Goal: Task Accomplishment & Management: Manage account settings

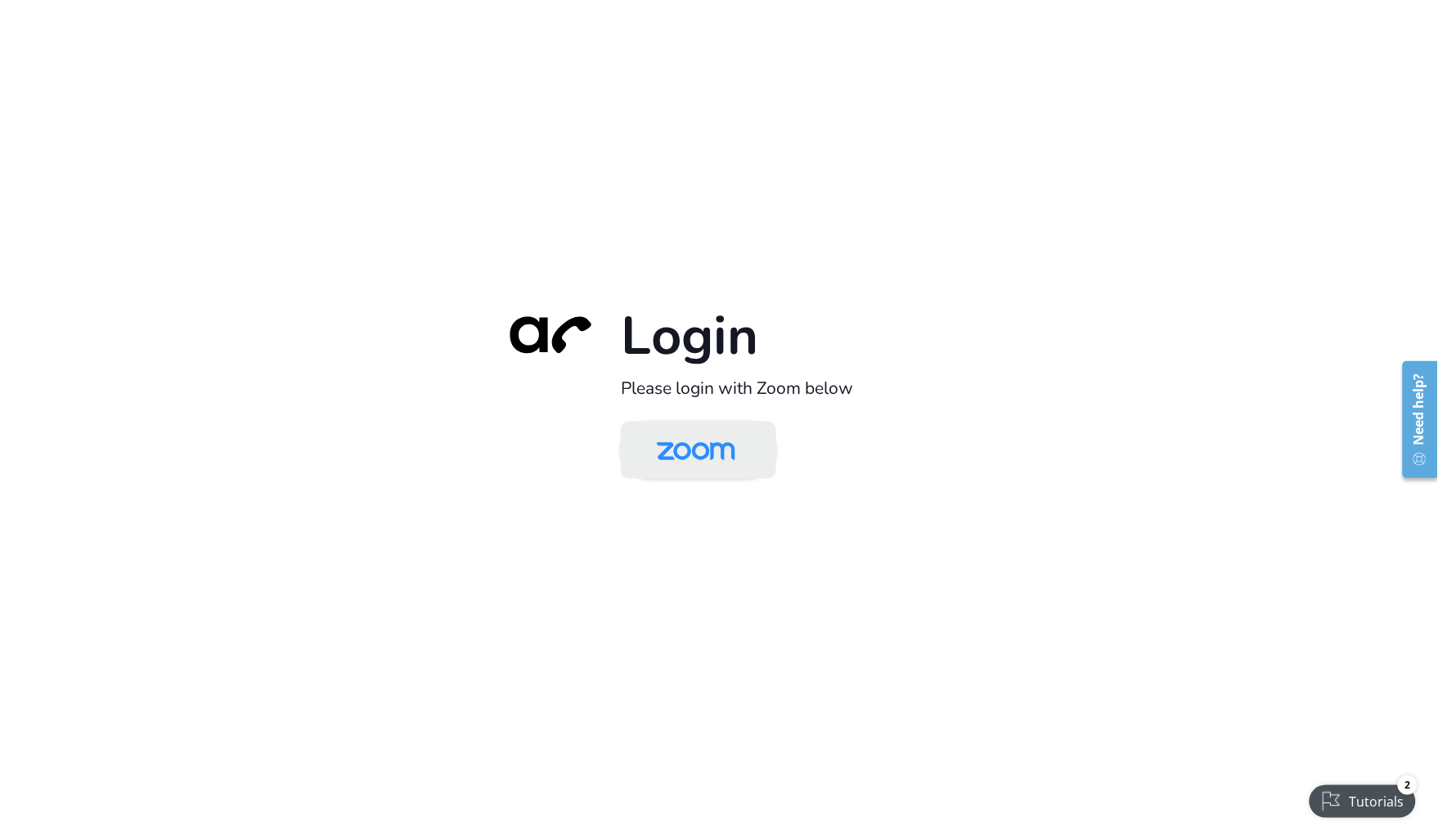
click at [720, 468] on img at bounding box center [696, 452] width 113 height 53
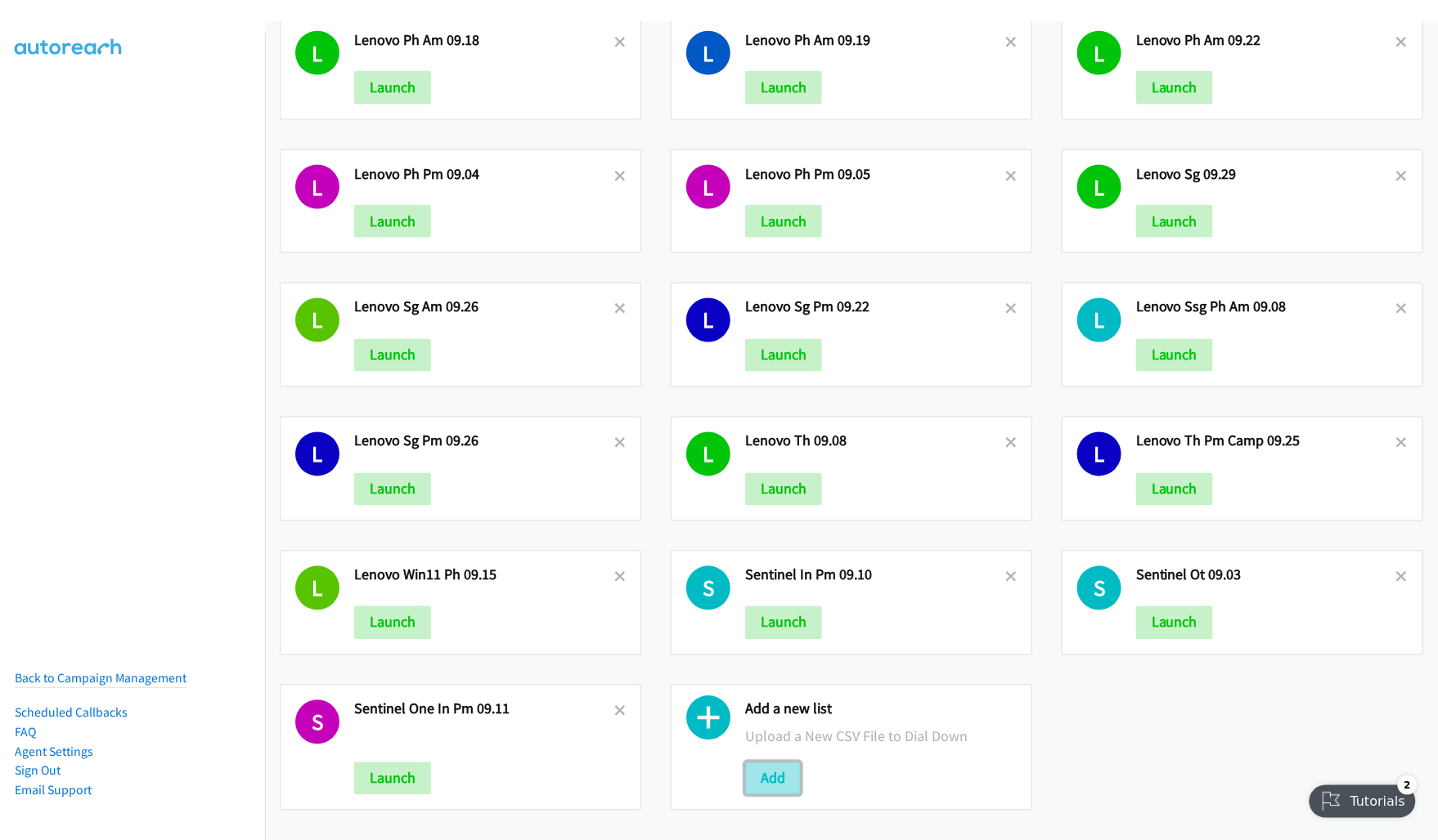
click at [766, 762] on button "Add" at bounding box center [773, 778] width 56 height 33
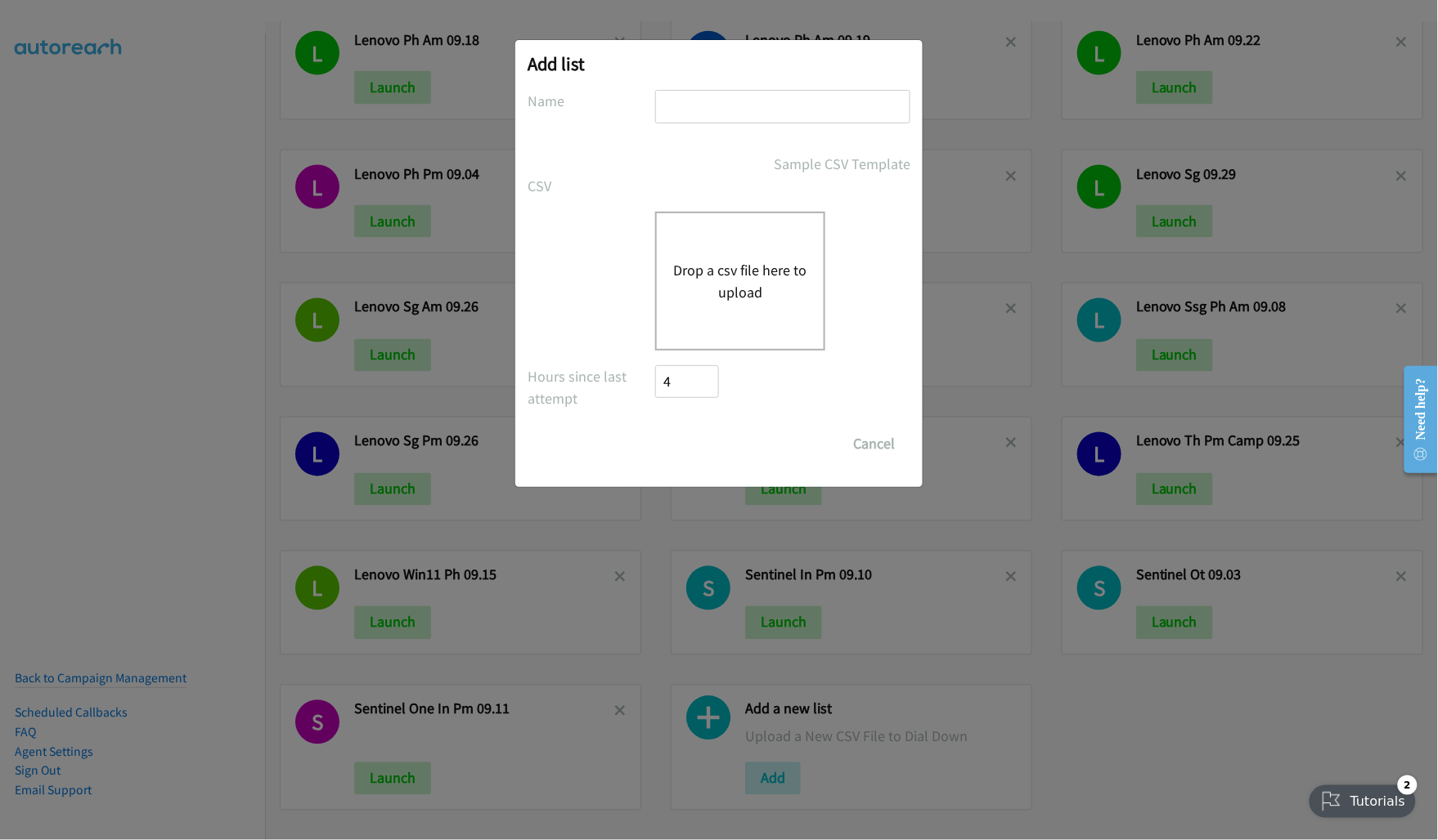
click at [742, 251] on div "Drop a csv file here to upload" at bounding box center [740, 281] width 170 height 139
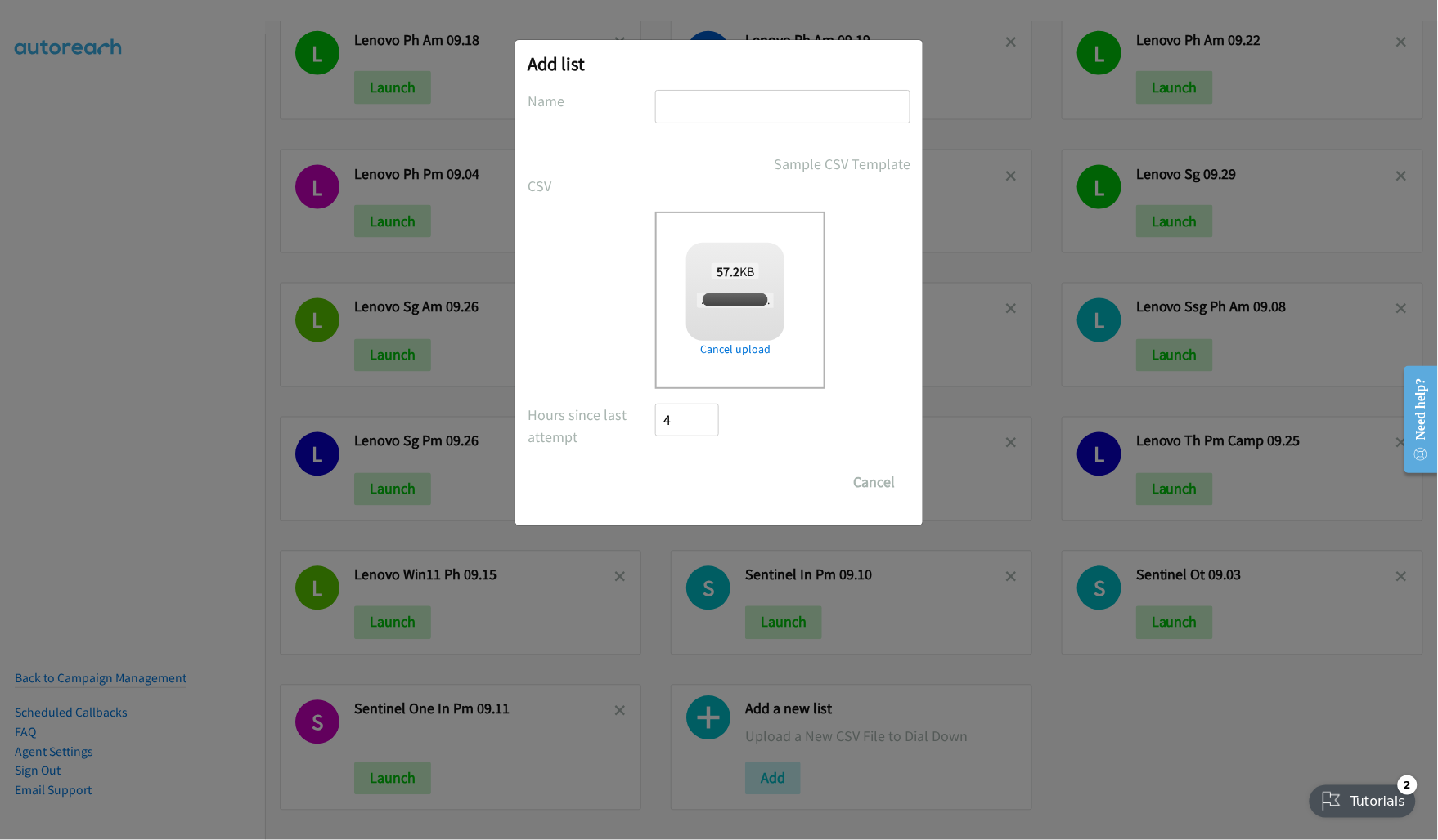
checkbox input "true"
click at [722, 104] on input "text" at bounding box center [782, 107] width 255 height 34
click at [707, 107] on input "Adobe 9.26" at bounding box center [782, 107] width 255 height 34
type input "Adobe AM 9.26"
drag, startPoint x: 707, startPoint y: 483, endPoint x: 1114, endPoint y: 455, distance: 408.0
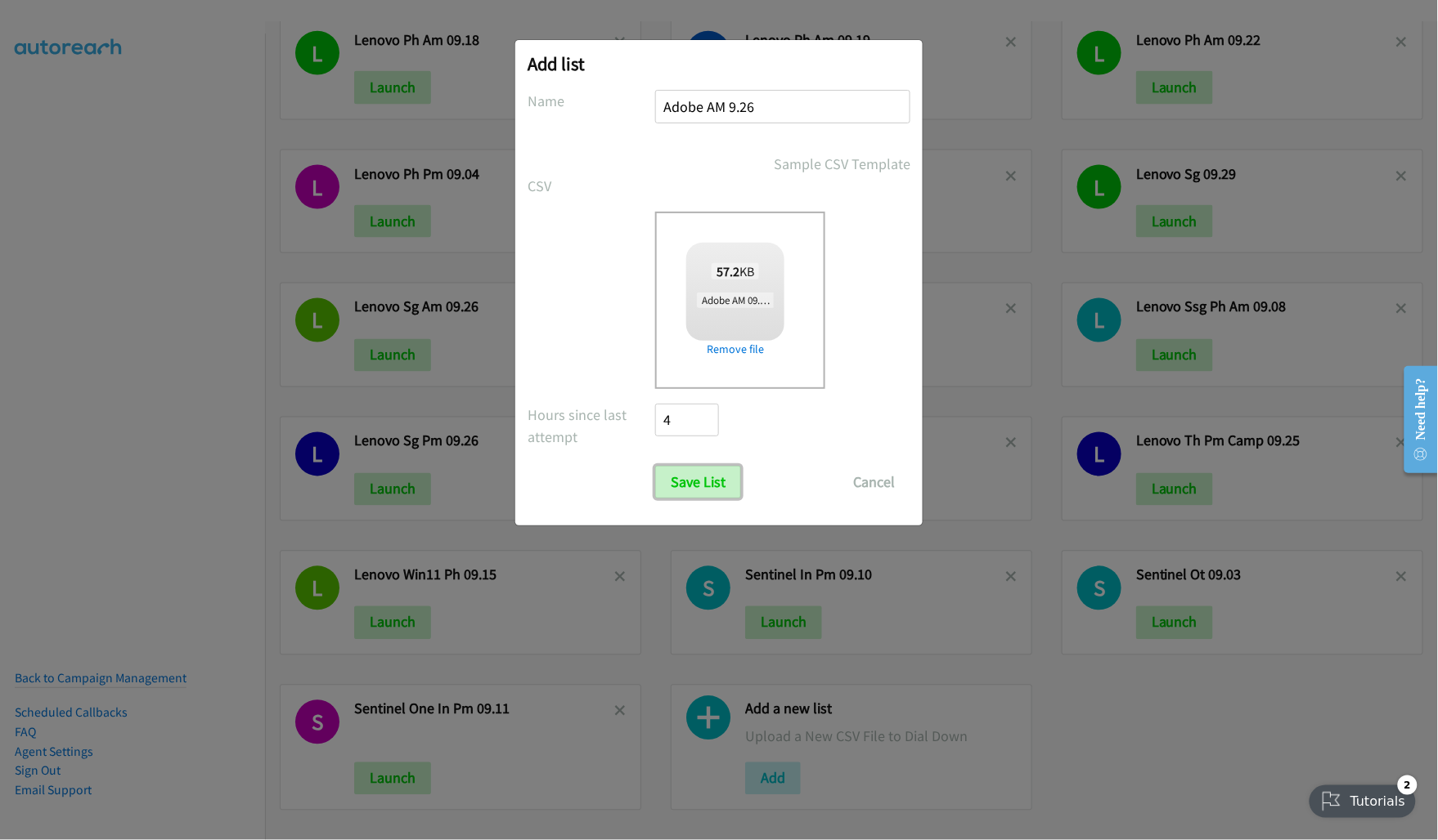
click at [708, 483] on input "Save List" at bounding box center [698, 482] width 86 height 33
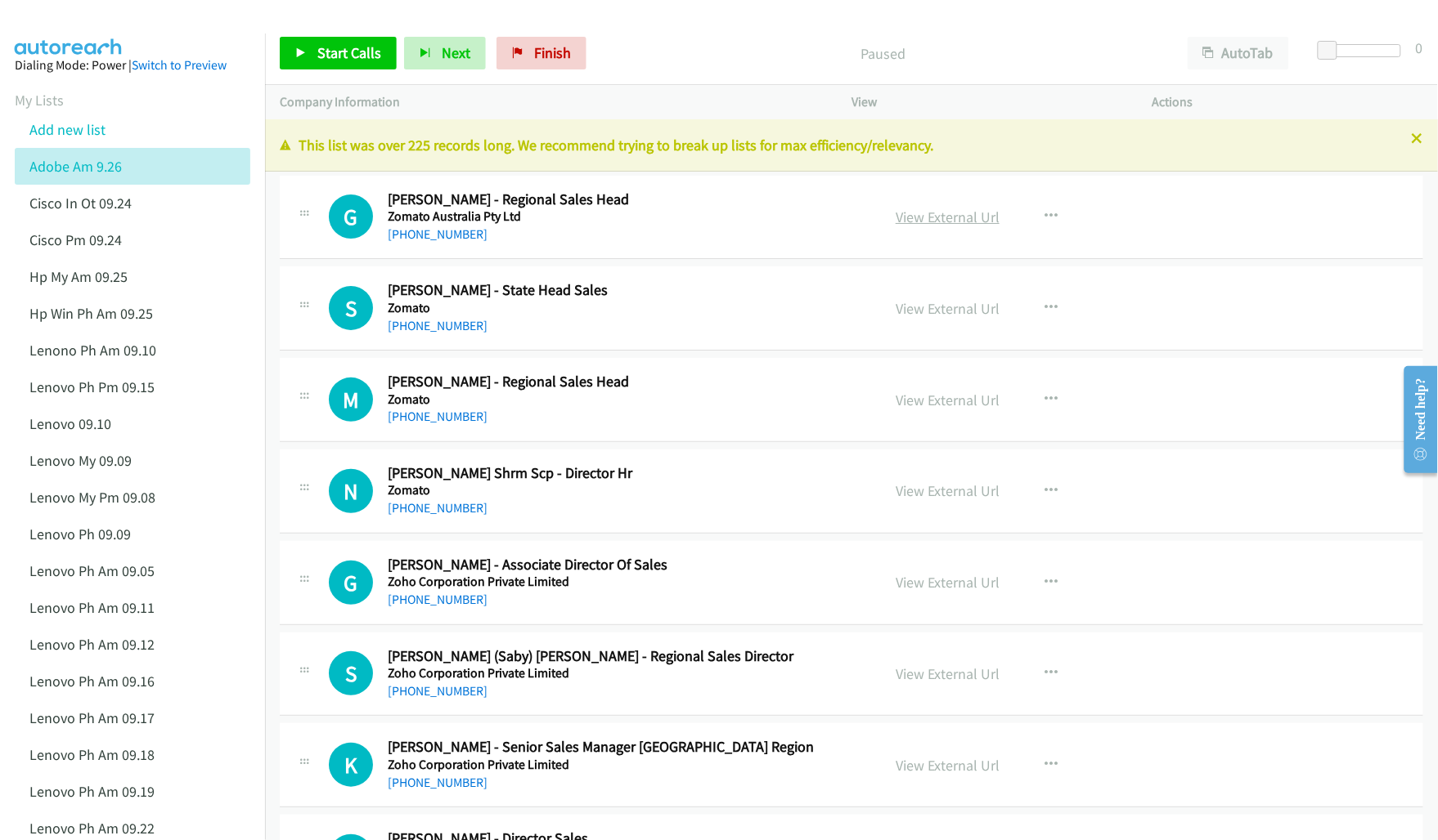
click at [952, 217] on link "View External Url" at bounding box center [947, 217] width 104 height 19
click at [917, 300] on link "View External Url" at bounding box center [947, 308] width 104 height 19
click at [932, 391] on link "View External Url" at bounding box center [947, 400] width 104 height 19
click at [932, 493] on link "View External Url" at bounding box center [947, 490] width 104 height 19
click at [915, 572] on div "View External Url" at bounding box center [947, 582] width 104 height 22
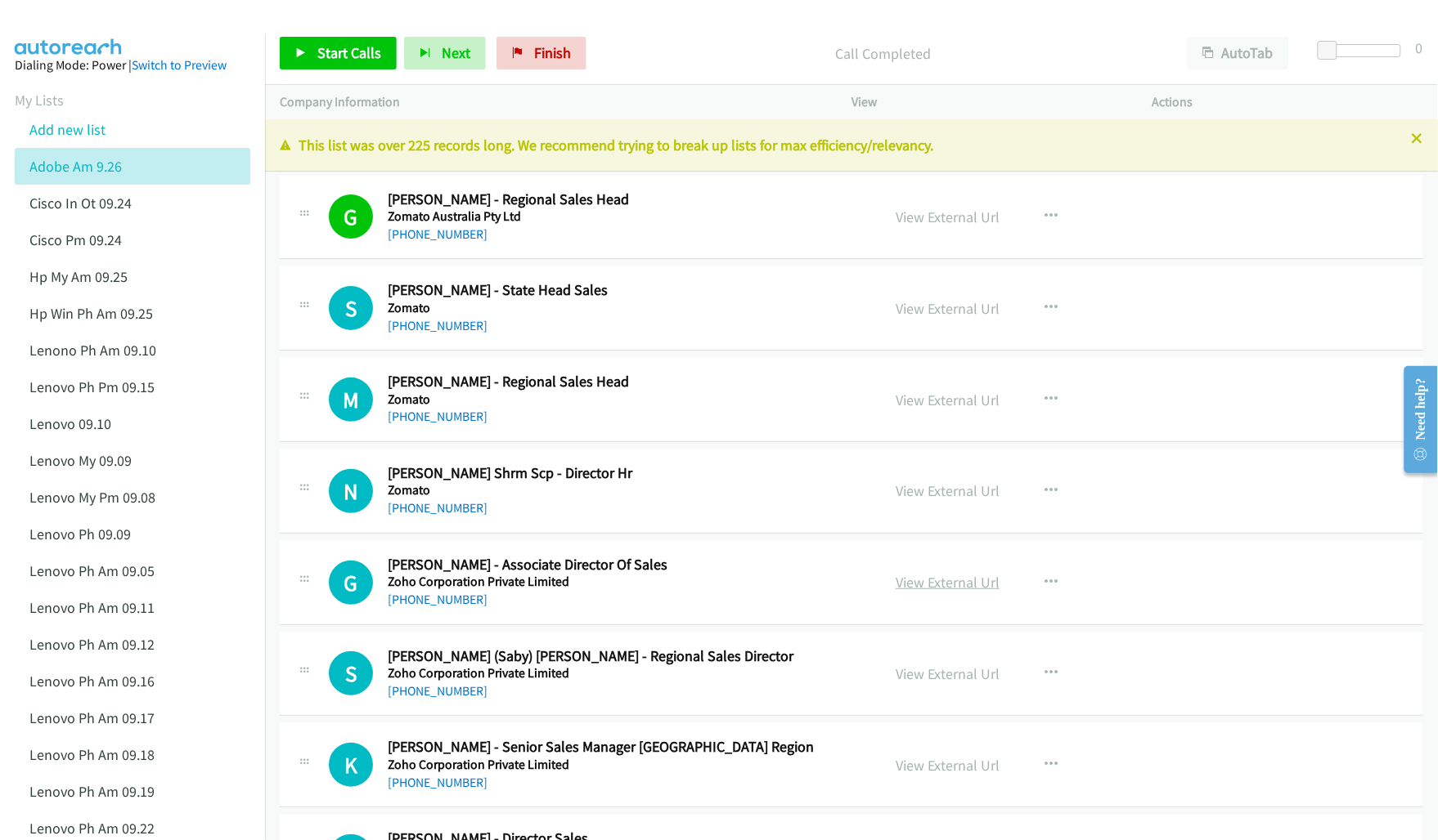
click at [935, 589] on link "View External Url" at bounding box center [947, 582] width 104 height 19
click at [909, 680] on link "View External Url" at bounding box center [947, 674] width 104 height 19
click at [899, 768] on link "View External Url" at bounding box center [947, 766] width 104 height 19
